Goal: Task Accomplishment & Management: Manage account settings

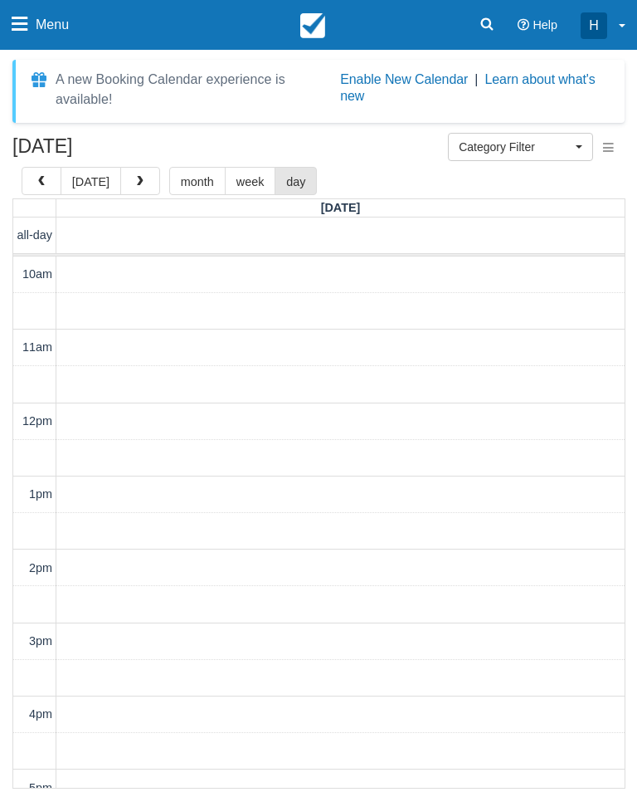
select select
click at [40, 180] on span "button" at bounding box center [42, 182] width 12 height 12
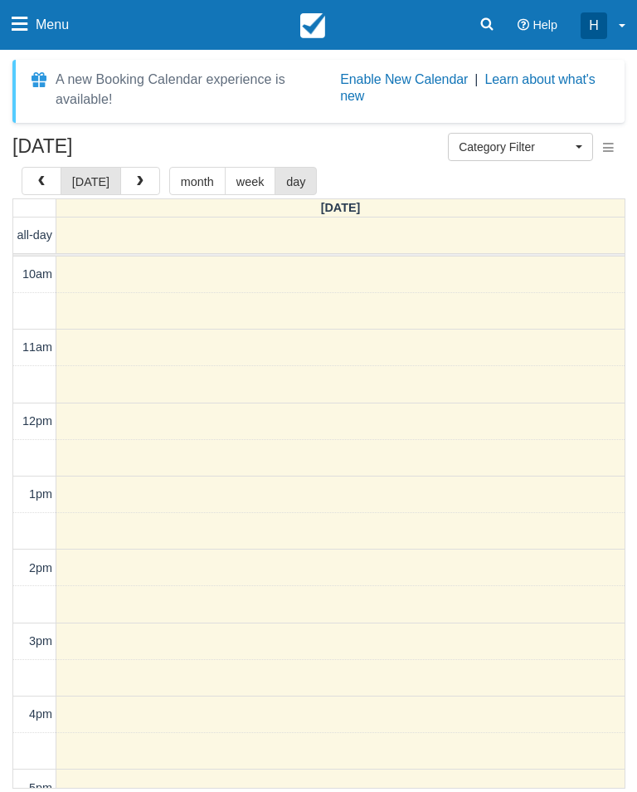
click at [36, 31] on span "Menu" at bounding box center [52, 25] width 33 height 50
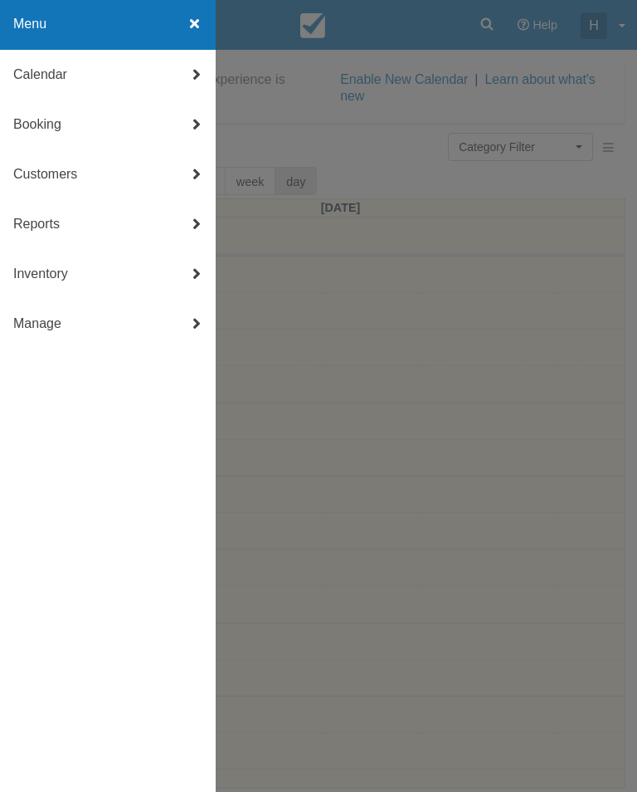
click at [500, 324] on div at bounding box center [318, 396] width 637 height 792
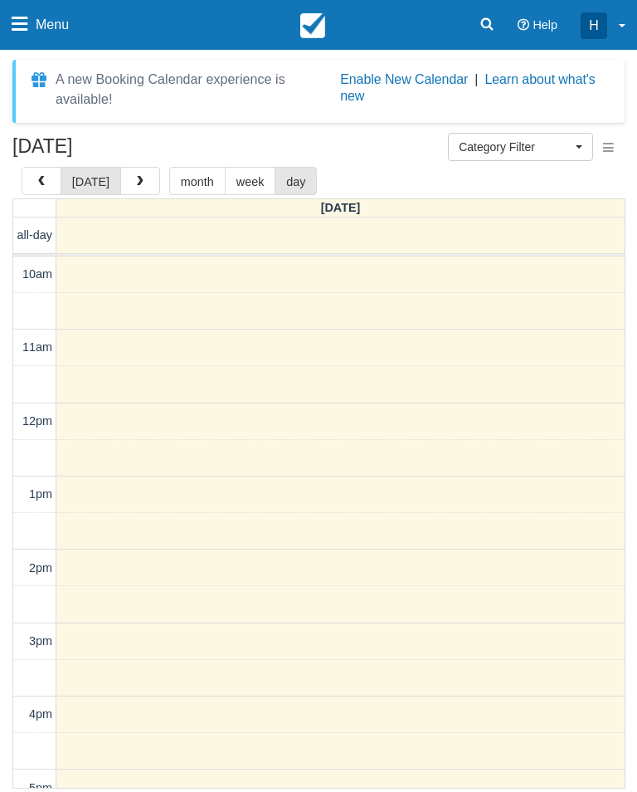
click at [17, 18] on icon at bounding box center [20, 24] width 16 height 18
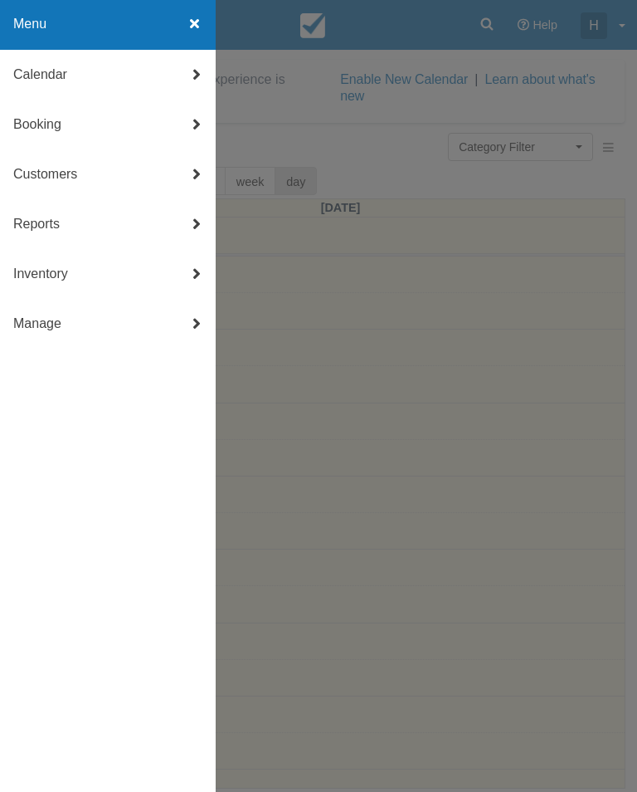
click at [202, 27] on div at bounding box center [194, 25] width 42 height 50
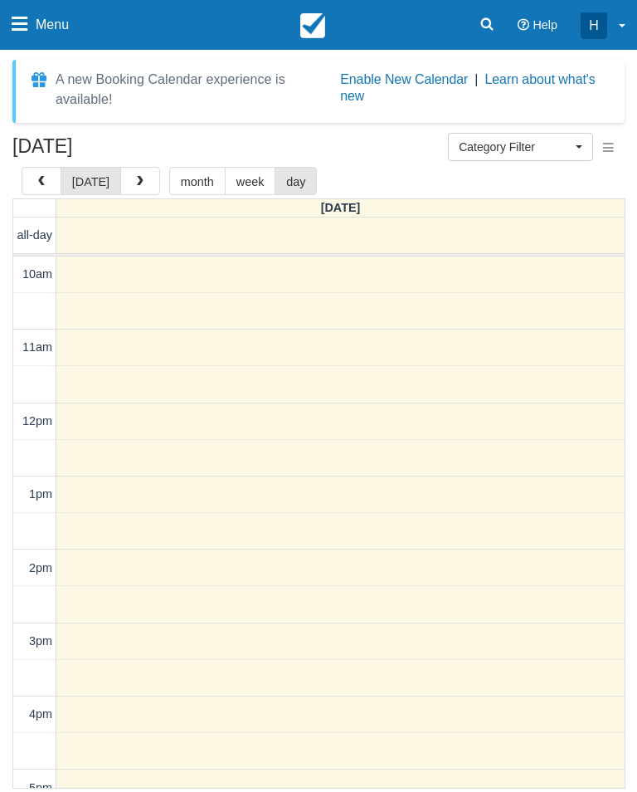
click at [195, 178] on button "month" at bounding box center [197, 181] width 56 height 28
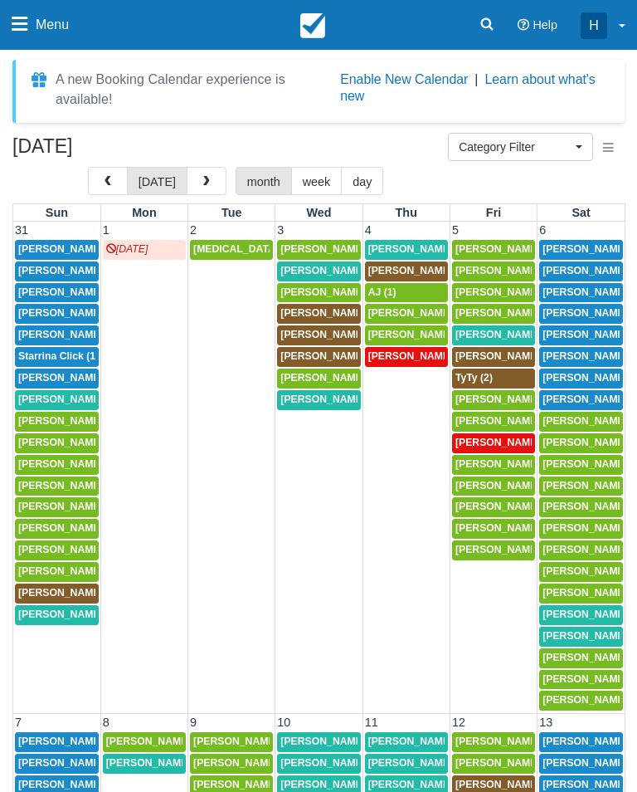
click at [341, 189] on button "day" at bounding box center [362, 181] width 42 height 28
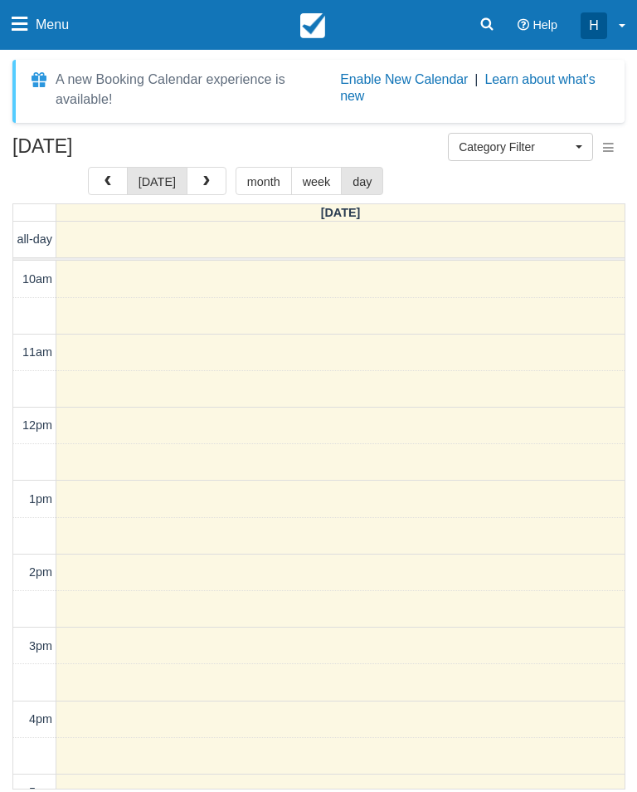
click at [312, 171] on button "week" at bounding box center [316, 181] width 51 height 28
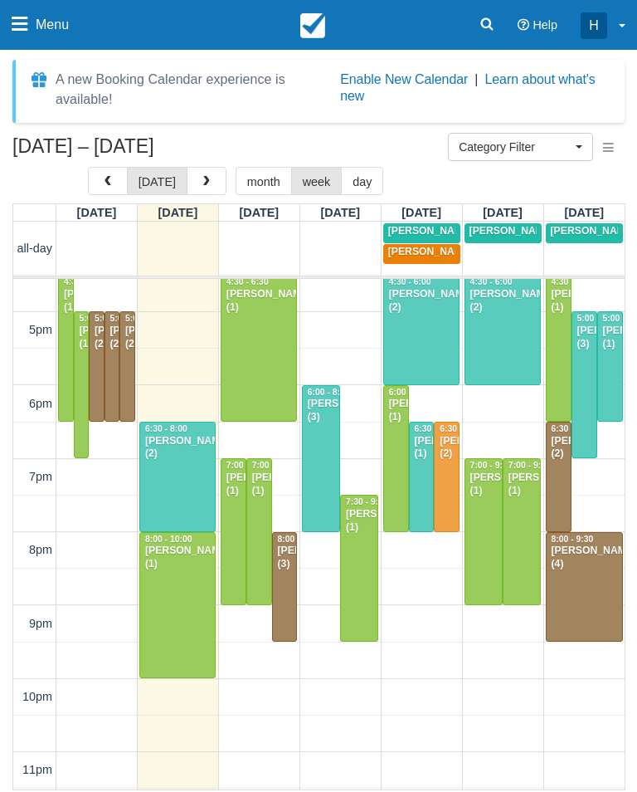
scroll to position [504, 0]
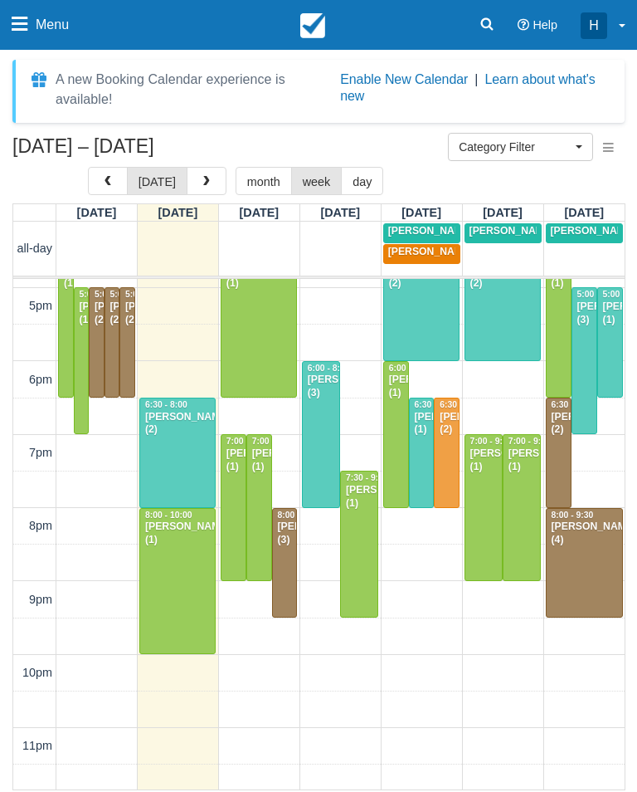
click at [162, 470] on div at bounding box center [178, 452] width 76 height 109
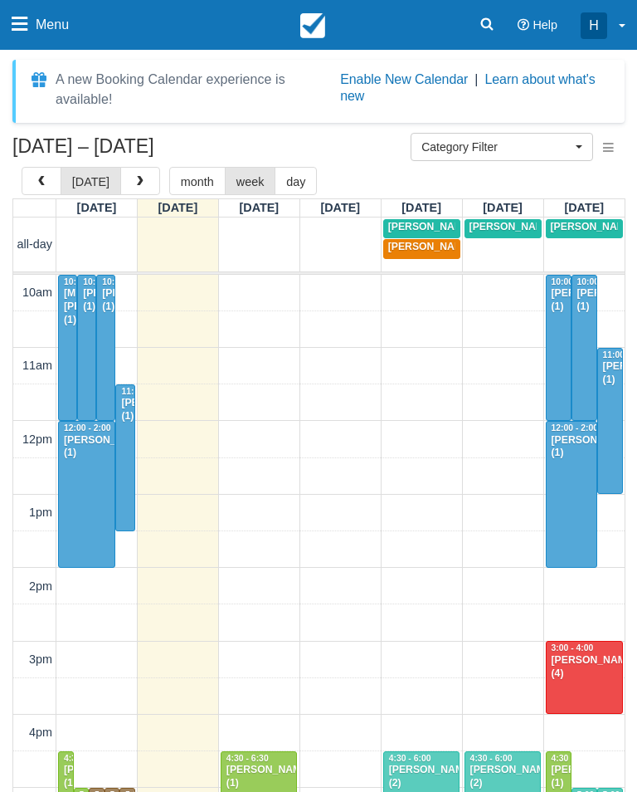
select select
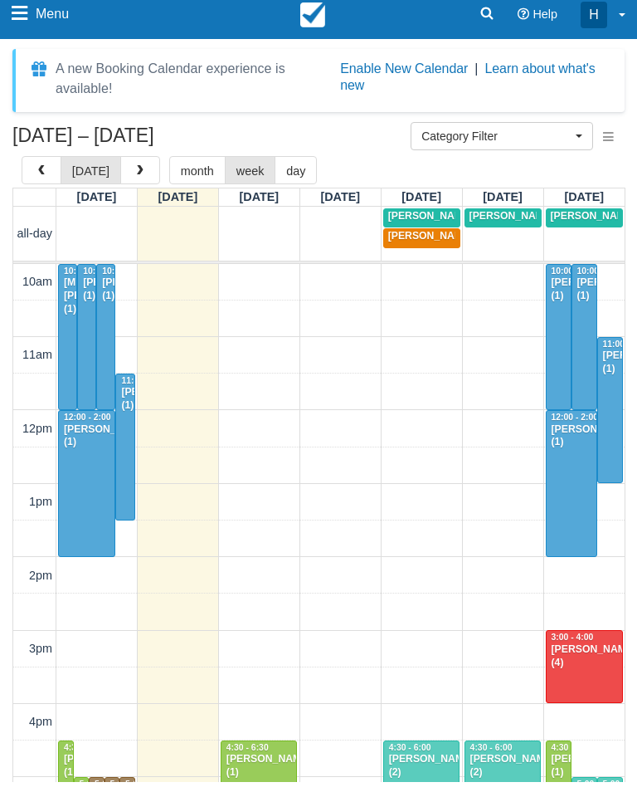
scroll to position [389, 0]
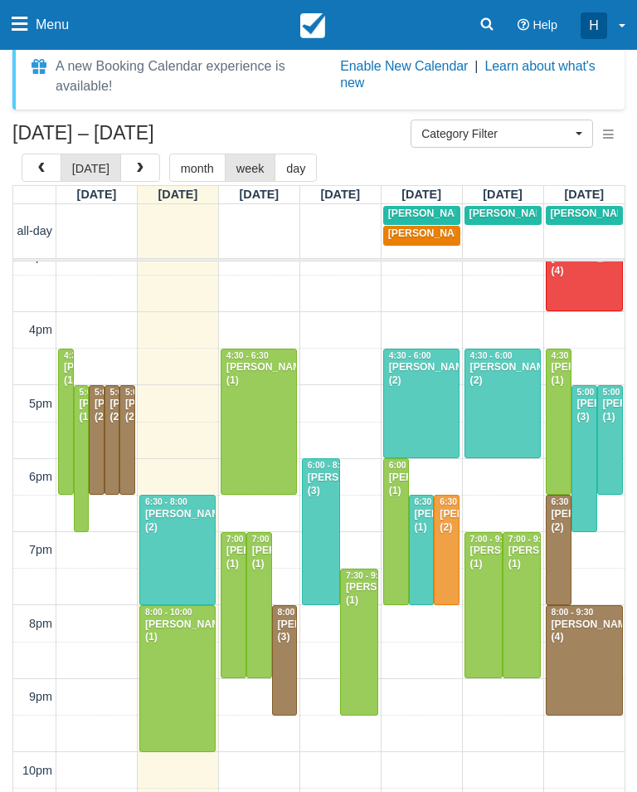
click at [188, 703] on div at bounding box center [178, 678] width 76 height 145
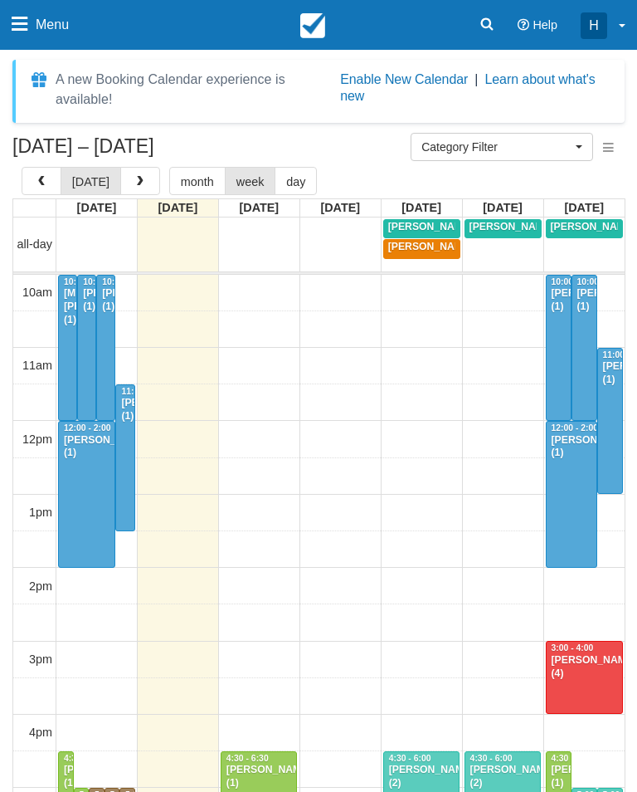
select select
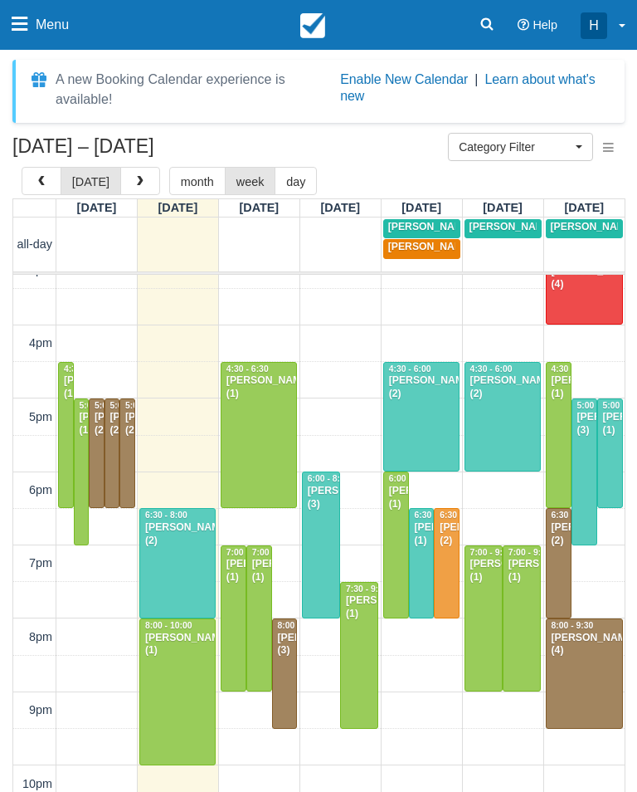
scroll to position [389, 0]
click at [189, 717] on div at bounding box center [178, 691] width 76 height 145
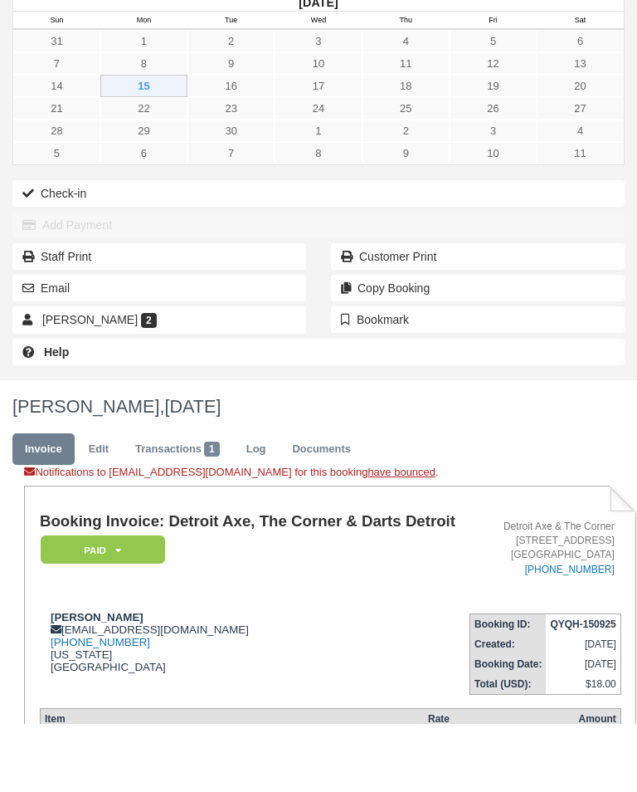
scroll to position [315, 0]
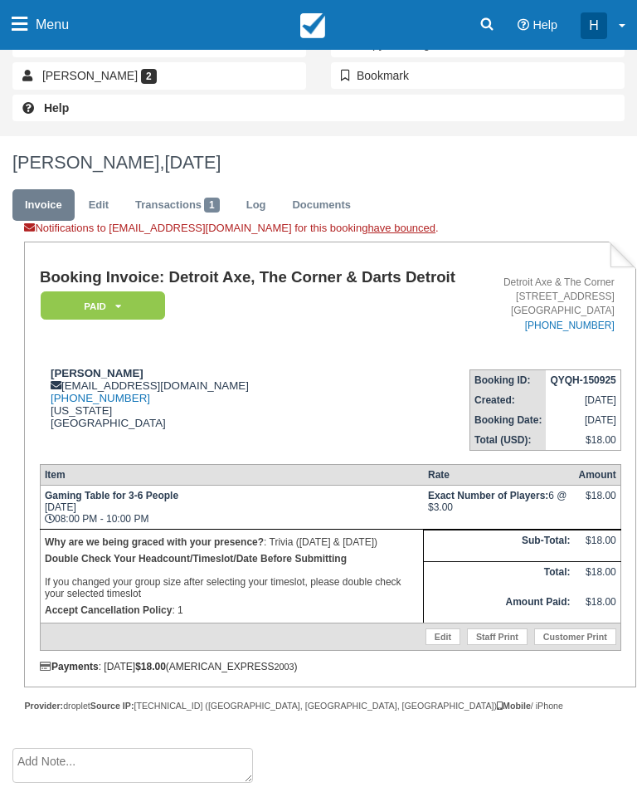
click at [587, 514] on div "$18.00" at bounding box center [596, 502] width 37 height 25
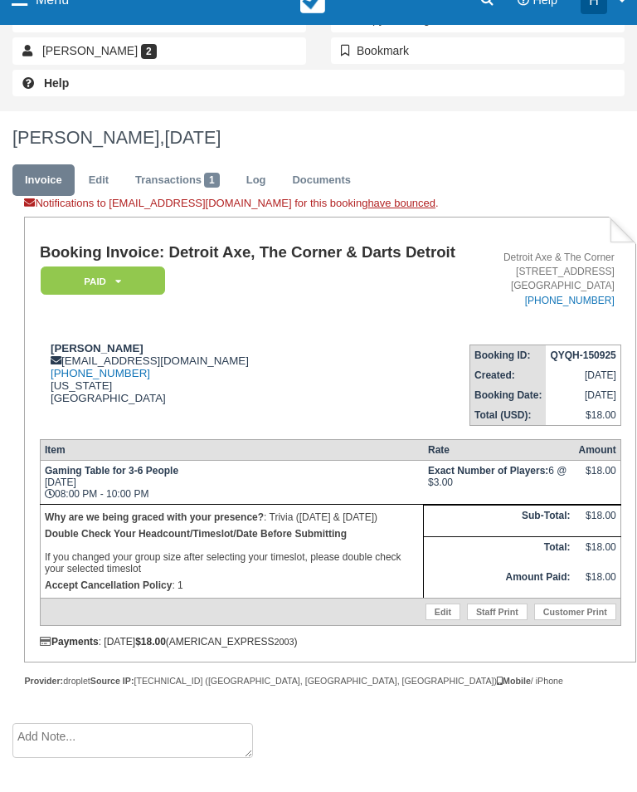
scroll to position [341, 0]
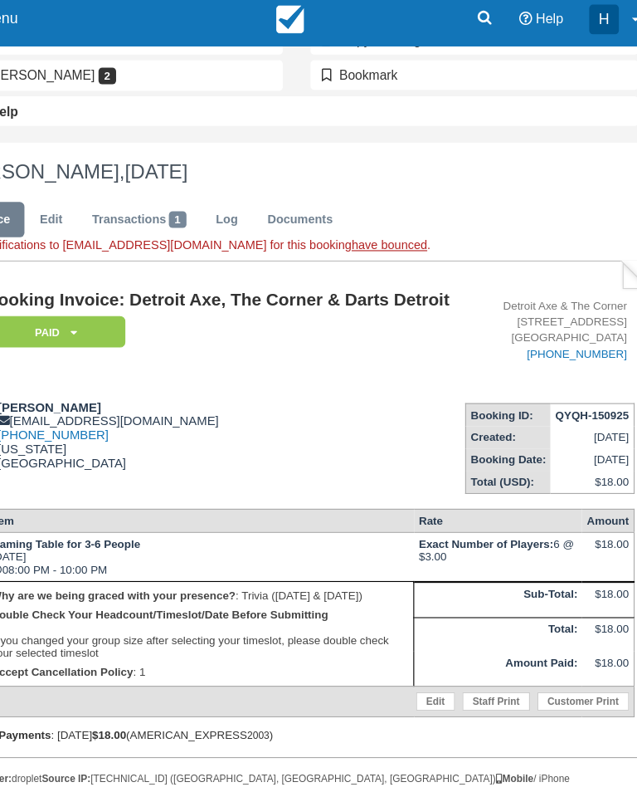
click at [310, 24] on div "Menu Calendar Customer Inventory Month Week Day Booking Daily Manifest Daily Li…" at bounding box center [318, 25] width 637 height 50
